Goal: Find specific page/section: Find specific page/section

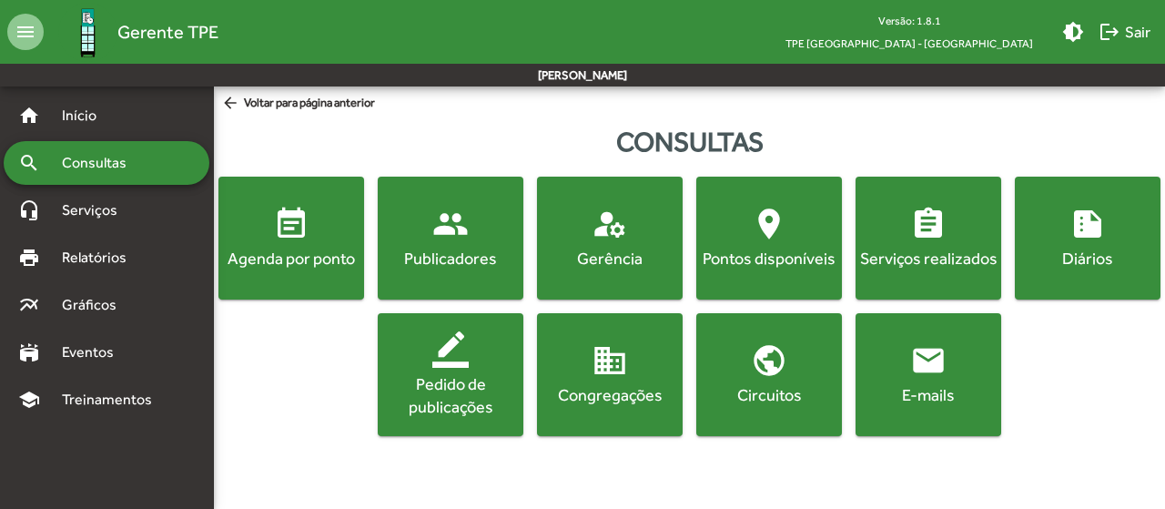
drag, startPoint x: 300, startPoint y: 241, endPoint x: 313, endPoint y: 241, distance: 12.7
click at [300, 241] on mat-icon "event_note" at bounding box center [291, 224] width 36 height 36
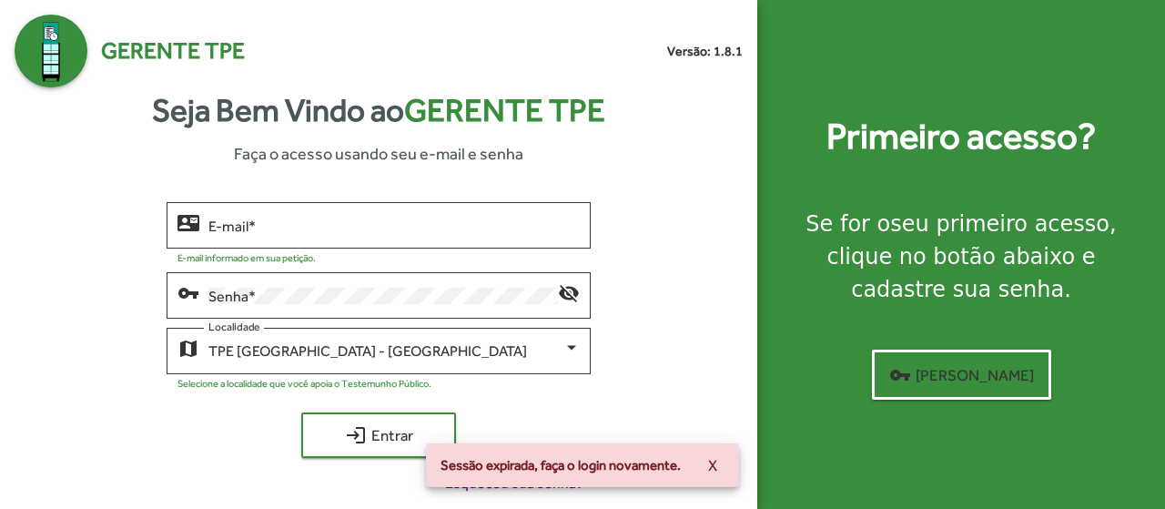
click at [430, 440] on div "Sessão expirada, faça o login novamente. X" at bounding box center [582, 464] width 357 height 87
click at [389, 434] on span "login Entrar" at bounding box center [379, 435] width 122 height 33
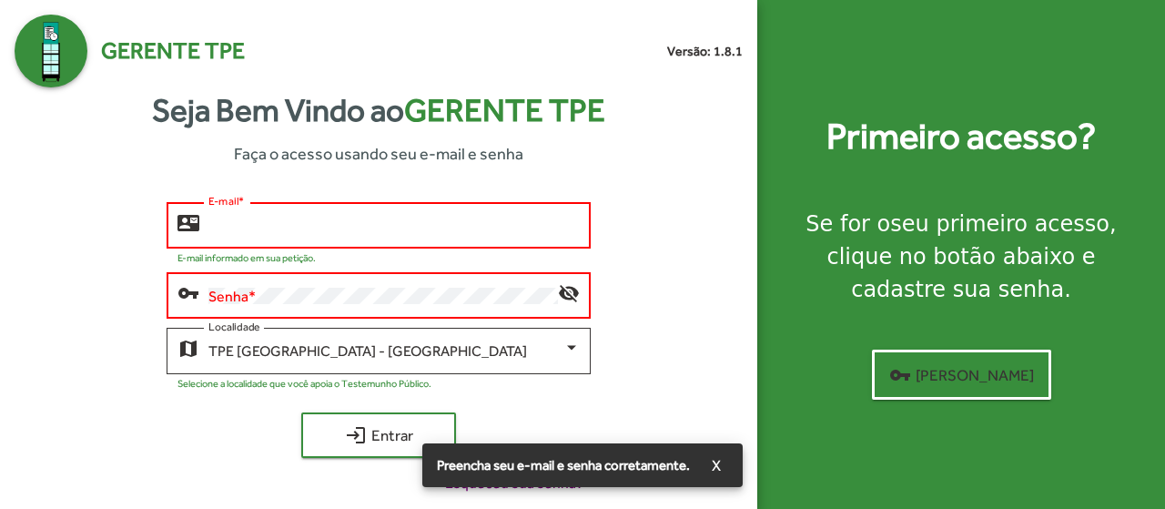
click at [333, 233] on input "E-mail *" at bounding box center [394, 225] width 372 height 16
click at [713, 460] on span "X" at bounding box center [716, 465] width 9 height 33
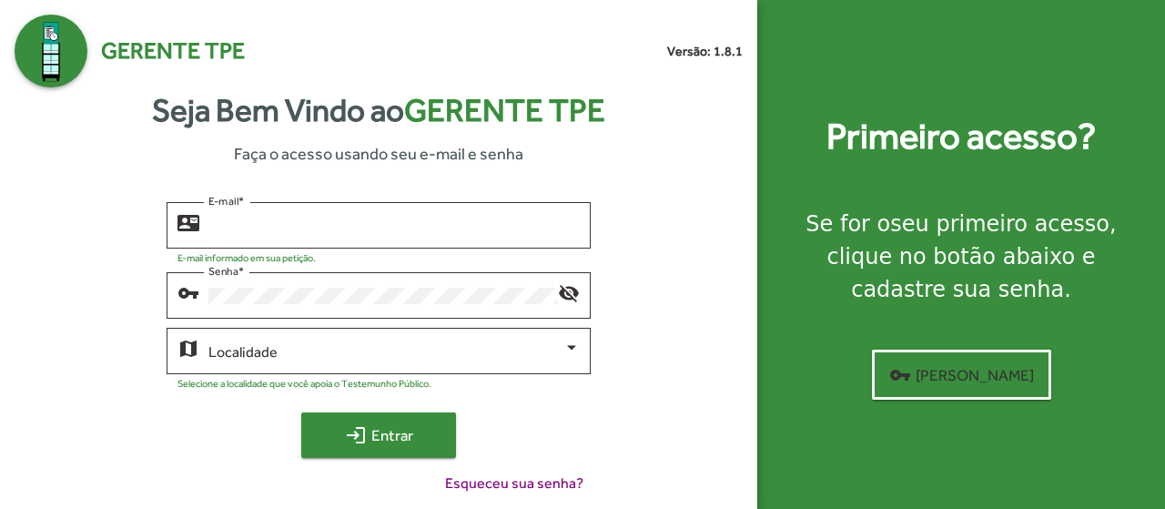
type input "**********"
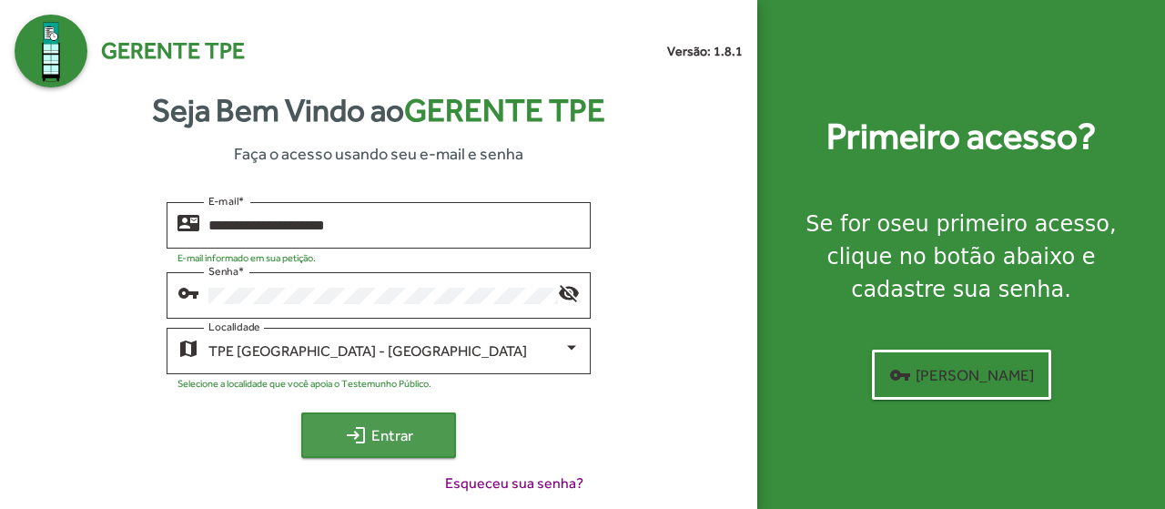
click at [397, 425] on span "login Entrar" at bounding box center [379, 435] width 122 height 33
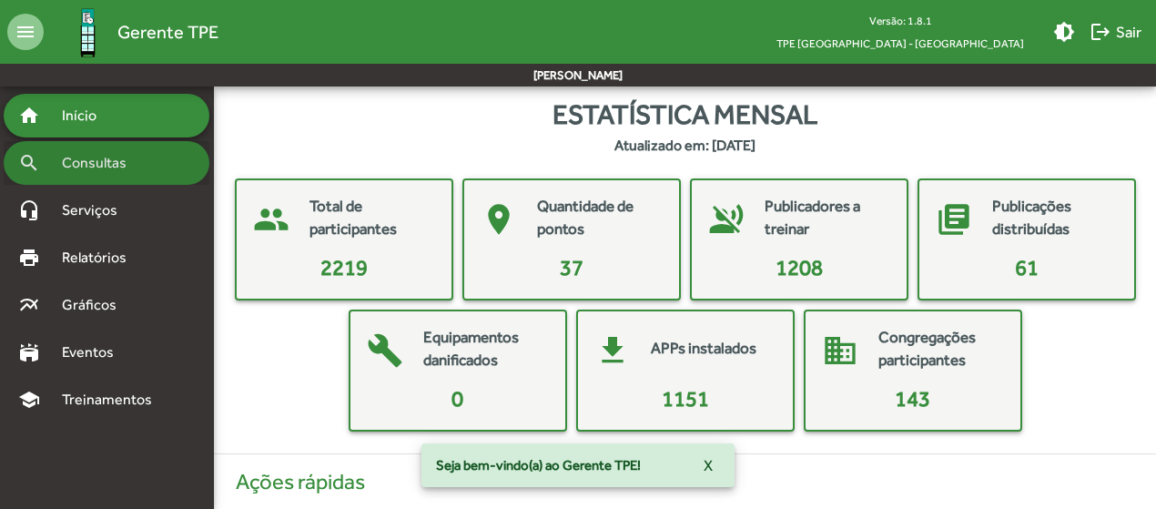
click at [114, 163] on span "Consultas" at bounding box center [100, 163] width 99 height 22
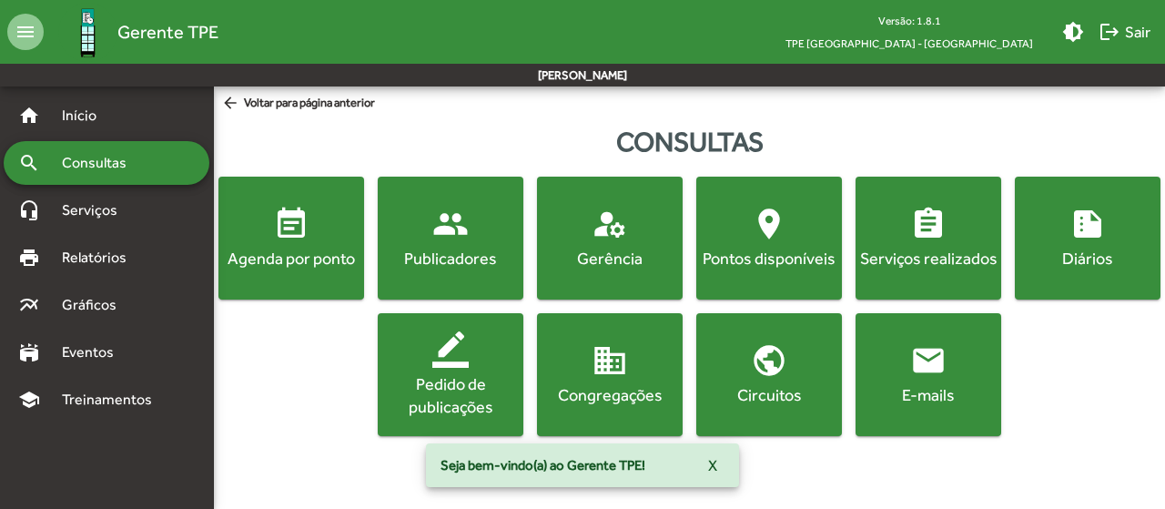
click at [288, 268] on div "Agenda por ponto" at bounding box center [291, 258] width 138 height 23
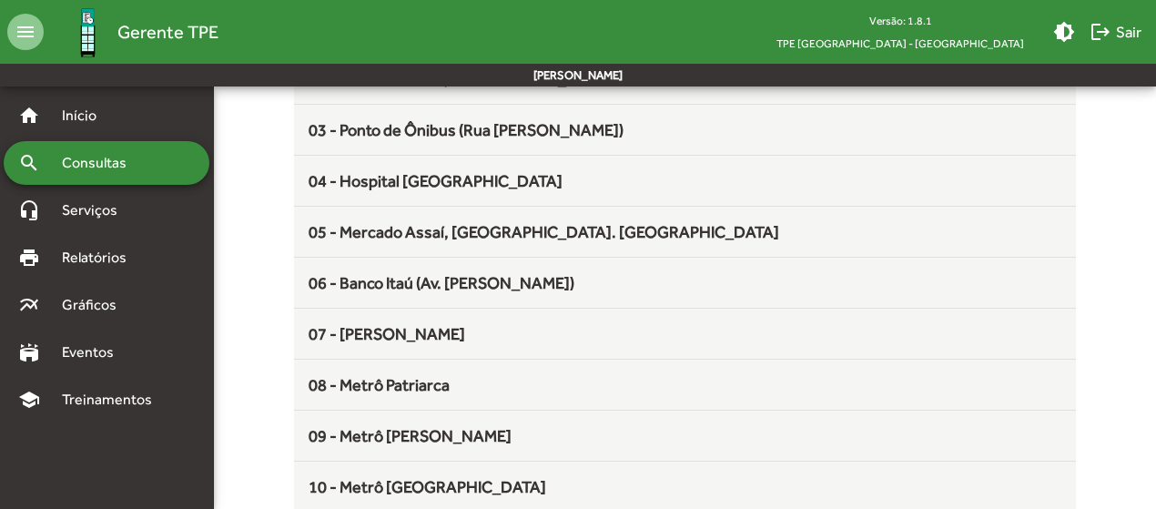
scroll to position [364, 0]
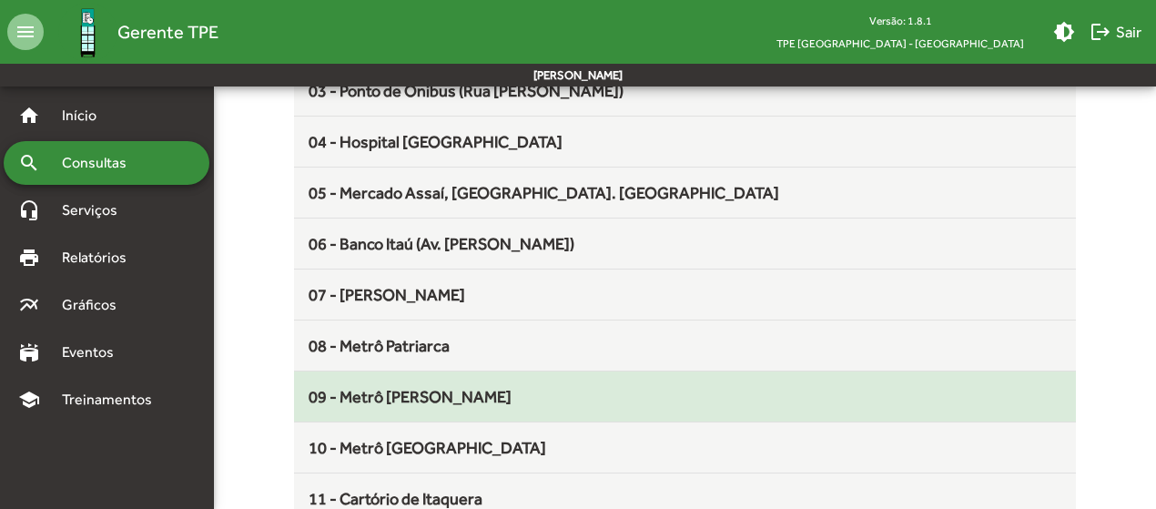
click at [449, 405] on div "09 - Metrô [PERSON_NAME]" at bounding box center [684, 396] width 753 height 25
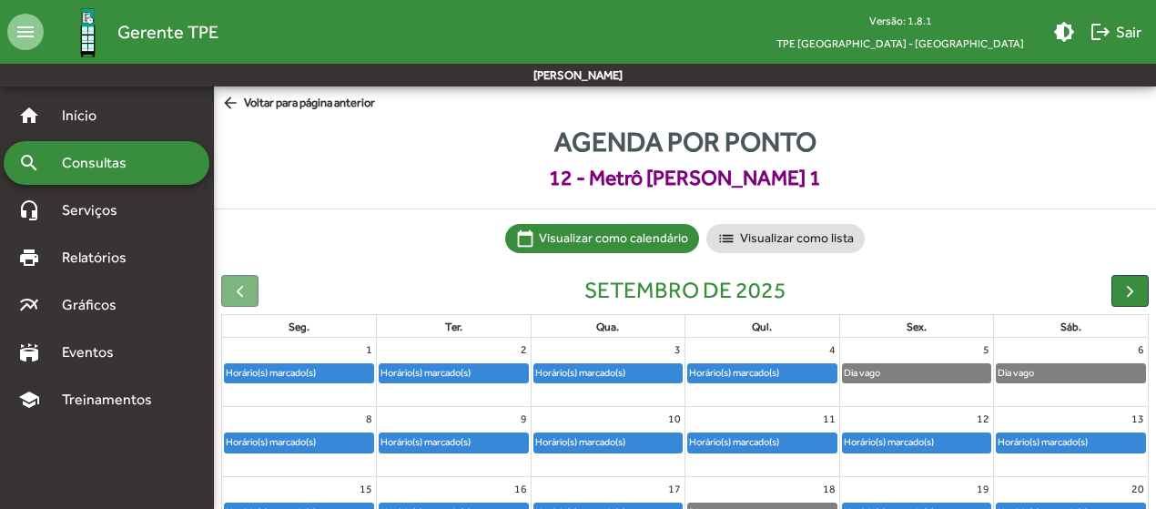
scroll to position [91, 0]
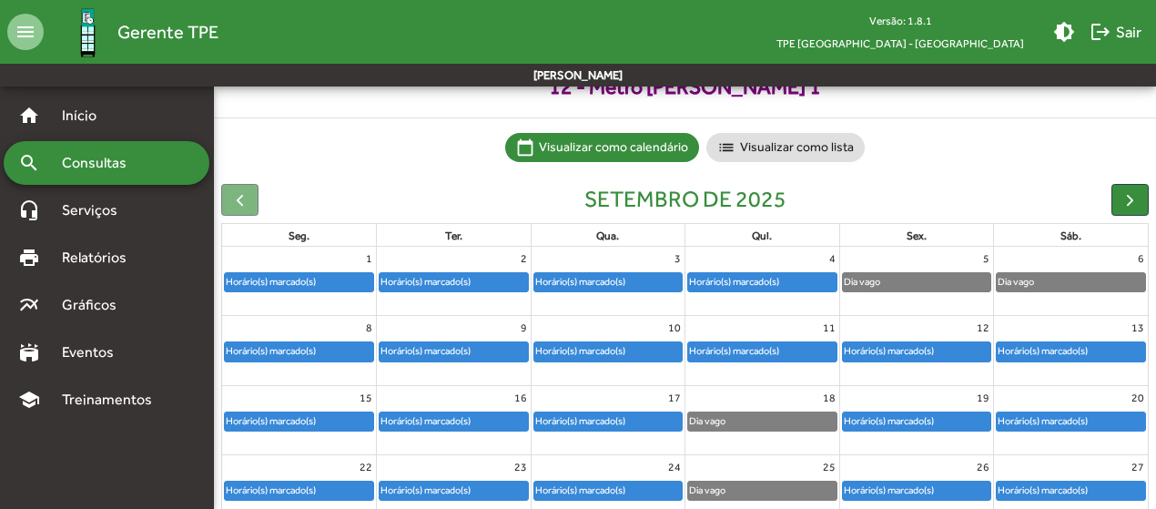
click at [976, 422] on div "Horário(s) marcado(s)" at bounding box center [917, 421] width 148 height 18
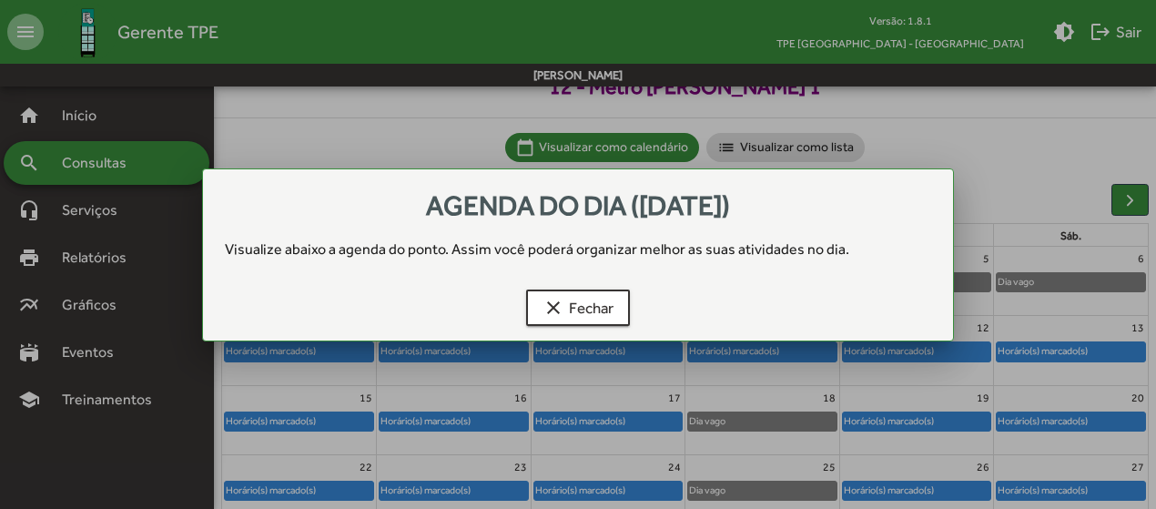
scroll to position [0, 0]
